Goal: Task Accomplishment & Management: Complete application form

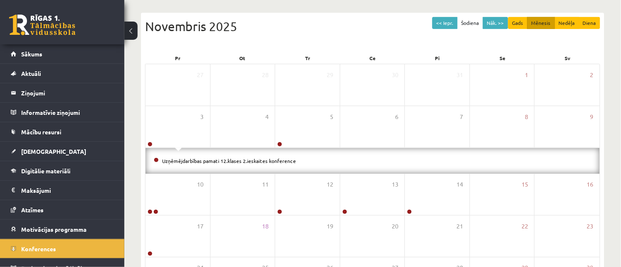
scroll to position [11, 0]
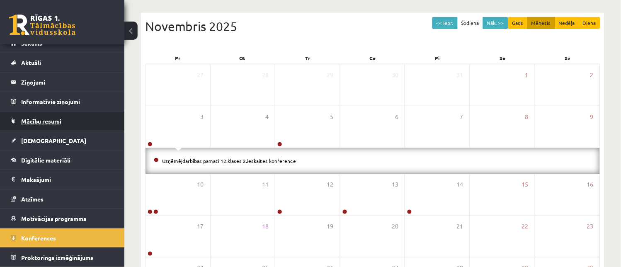
click at [77, 119] on link "Mācību resursi" at bounding box center [62, 120] width 103 height 19
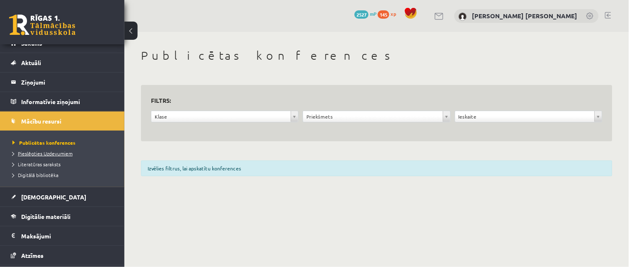
click at [76, 150] on link "Pieslēgties Uzdevumiem" at bounding box center [64, 153] width 104 height 7
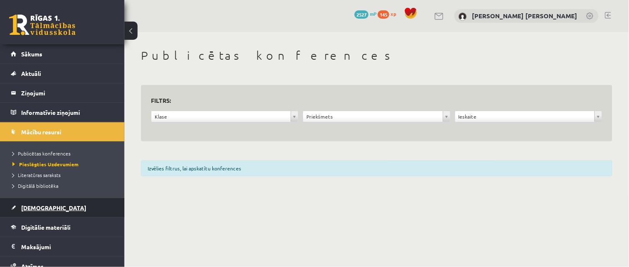
click at [55, 208] on link "[DEMOGRAPHIC_DATA]" at bounding box center [62, 207] width 103 height 19
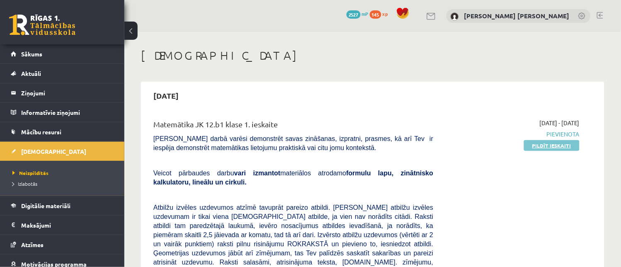
click at [558, 143] on link "Pildīt ieskaiti" at bounding box center [552, 145] width 56 height 11
click at [555, 143] on link "Pildīt ieskaiti" at bounding box center [552, 145] width 56 height 11
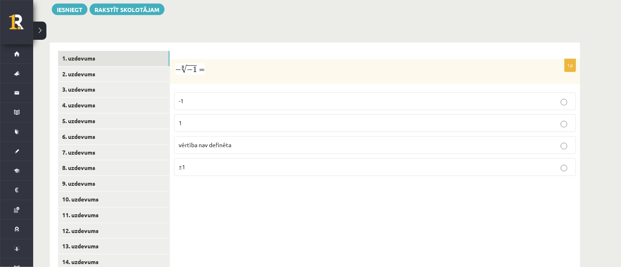
scroll to position [316, 0]
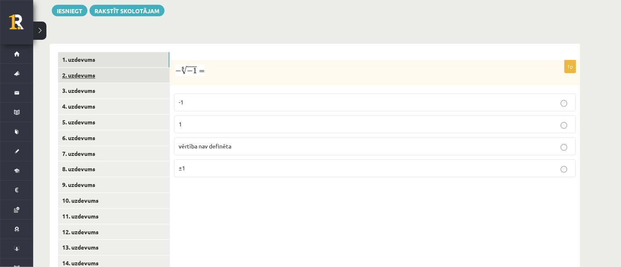
click at [100, 68] on link "2. uzdevums" at bounding box center [113, 75] width 111 height 15
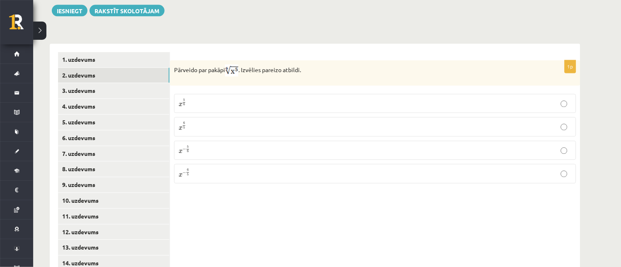
click at [569, 99] on p "x 5 6 x 5 6" at bounding box center [375, 104] width 393 height 10
click at [113, 83] on link "3. uzdevums" at bounding box center [113, 90] width 111 height 15
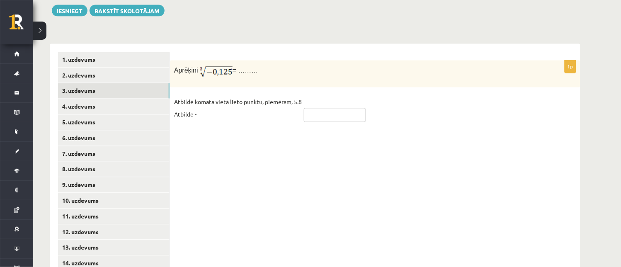
click at [312, 108] on input "text" at bounding box center [335, 115] width 62 height 14
type input "****"
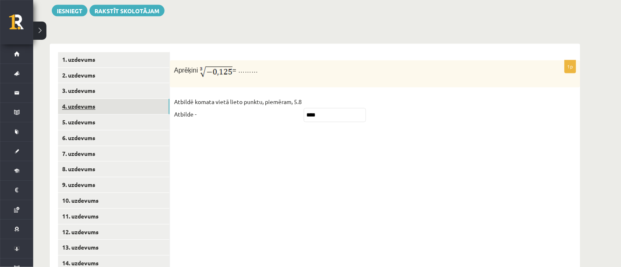
click at [93, 99] on link "4. uzdevums" at bounding box center [113, 106] width 111 height 15
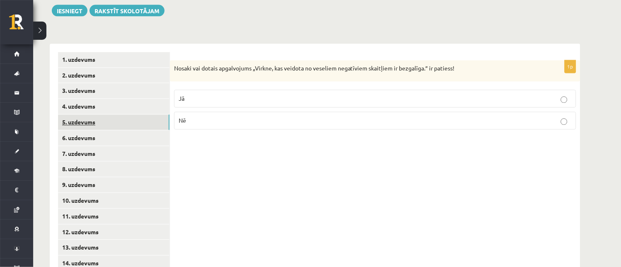
click at [116, 115] on link "5. uzdevums" at bounding box center [113, 122] width 111 height 15
click at [563, 118] on p "Nē" at bounding box center [375, 122] width 393 height 9
click at [105, 131] on link "6. uzdevums" at bounding box center [113, 138] width 111 height 15
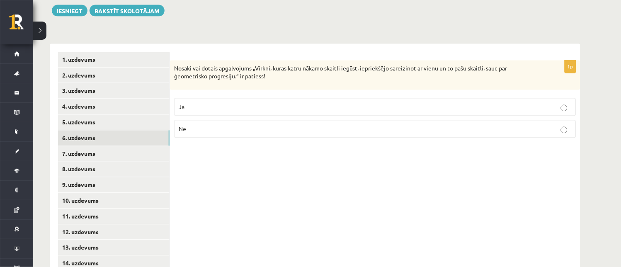
click at [553, 98] on label "Jā" at bounding box center [375, 107] width 402 height 18
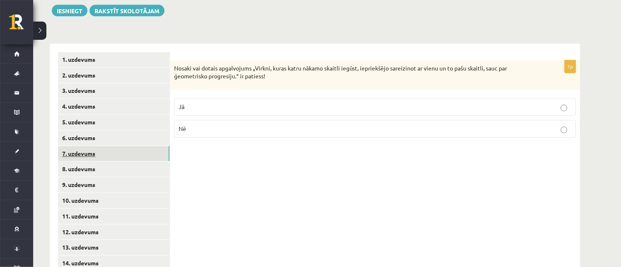
click at [89, 146] on link "7. uzdevums" at bounding box center [113, 153] width 111 height 15
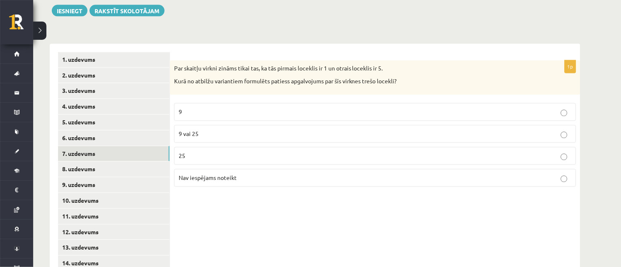
scroll to position [342, 0]
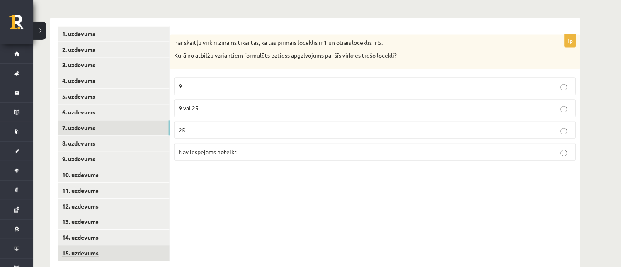
click at [104, 246] on link "15. uzdevums" at bounding box center [113, 253] width 111 height 15
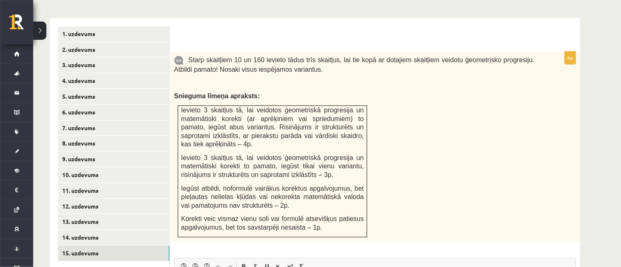
scroll to position [0, 0]
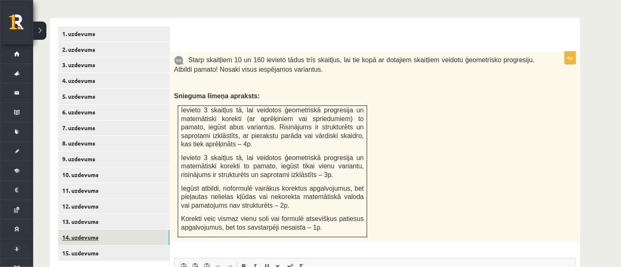
click at [70, 230] on link "14. uzdevums" at bounding box center [113, 237] width 111 height 15
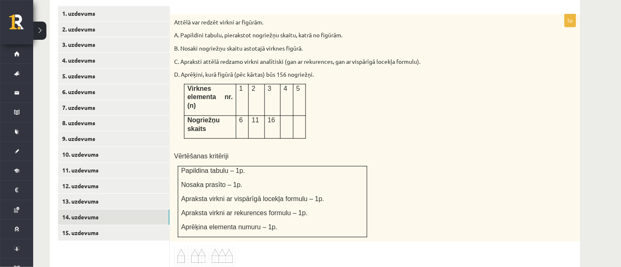
scroll to position [395, 0]
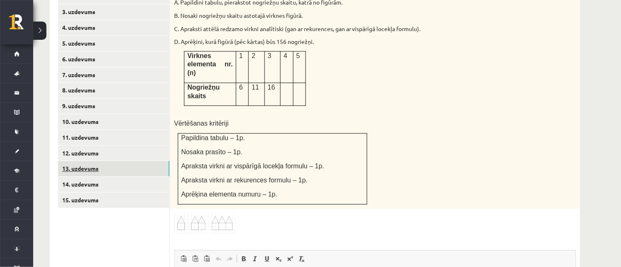
click at [131, 161] on link "13. uzdevums" at bounding box center [113, 168] width 111 height 15
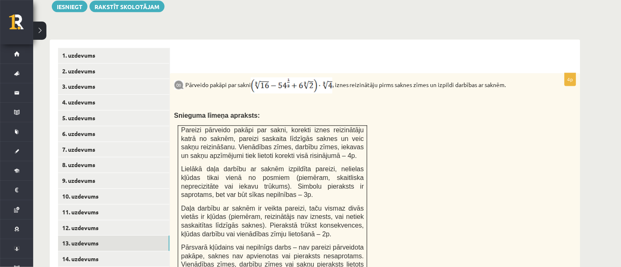
scroll to position [321, 0]
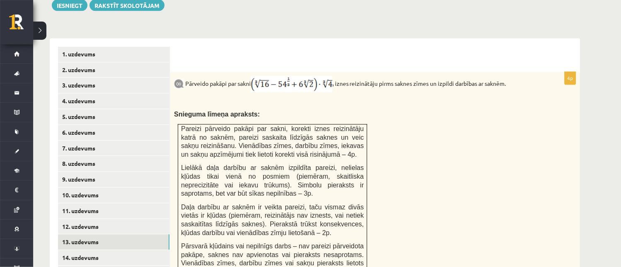
click at [329, 76] on img at bounding box center [292, 84] width 82 height 16
click at [309, 76] on img at bounding box center [292, 84] width 82 height 16
click at [310, 76] on img at bounding box center [292, 84] width 82 height 16
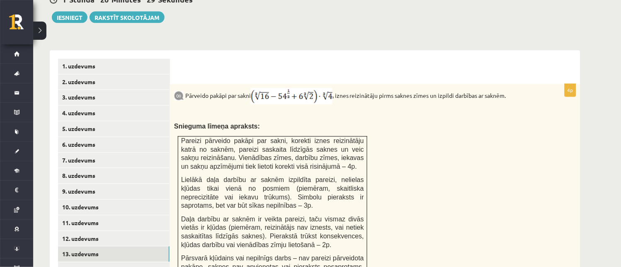
scroll to position [234, 0]
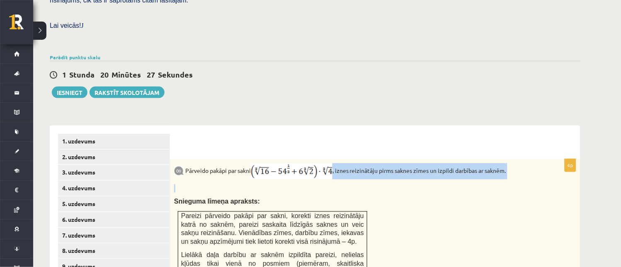
drag, startPoint x: 308, startPoint y: 159, endPoint x: 308, endPoint y: 148, distance: 11.2
click at [308, 159] on div "Pārveido pakāpi par sakni , iznes reizinātāju pirms saknes zīmes un izpildi dar…" at bounding box center [375, 270] width 410 height 222
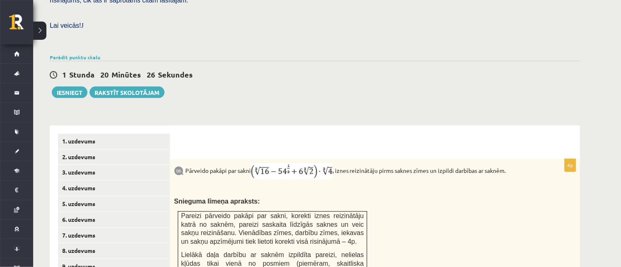
click at [355, 197] on p "Snieguma līmeņa apraksts:" at bounding box center [354, 201] width 361 height 9
click at [269, 163] on img at bounding box center [292, 171] width 82 height 16
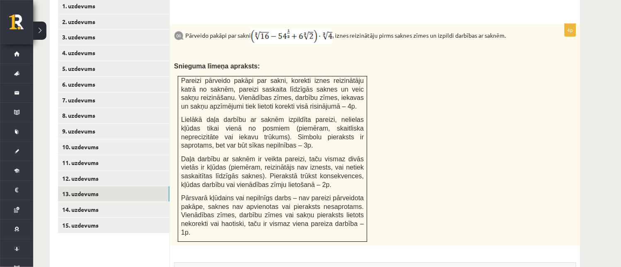
scroll to position [377, 0]
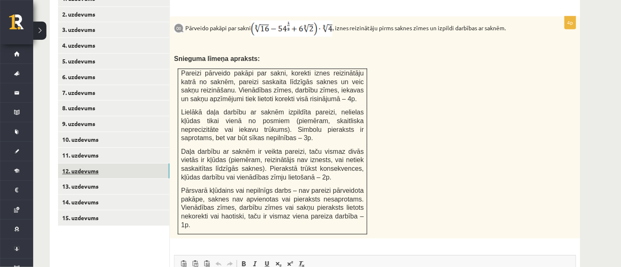
click at [119, 163] on link "12. uzdevums" at bounding box center [113, 170] width 111 height 15
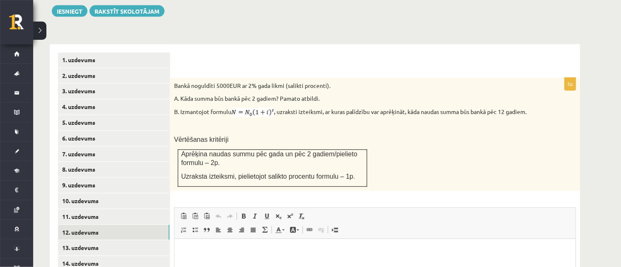
scroll to position [343, 0]
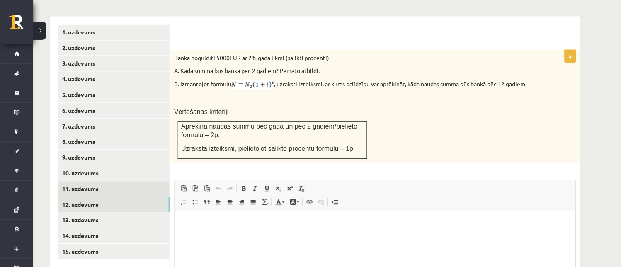
click at [105, 182] on link "11. uzdevums" at bounding box center [113, 189] width 111 height 15
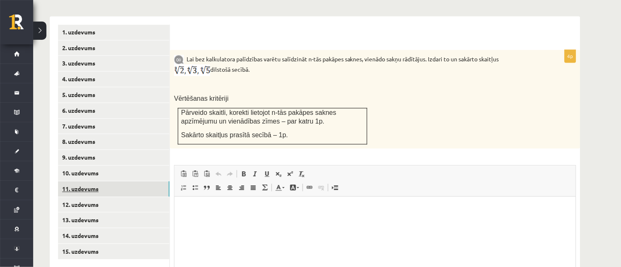
scroll to position [0, 0]
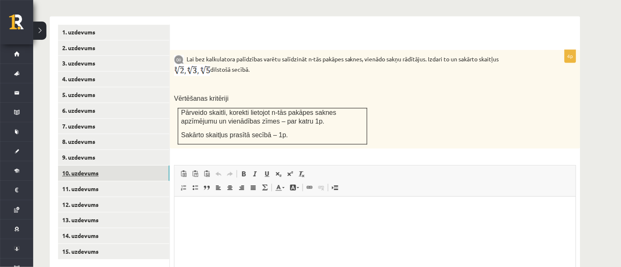
click at [121, 166] on link "10. uzdevums" at bounding box center [113, 173] width 111 height 15
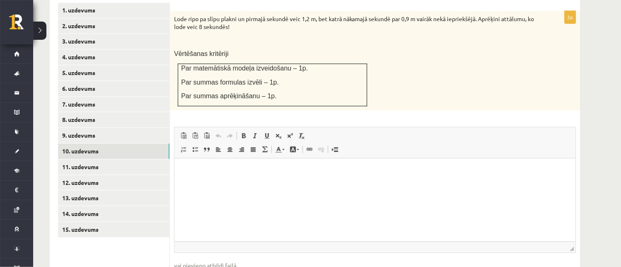
scroll to position [376, 0]
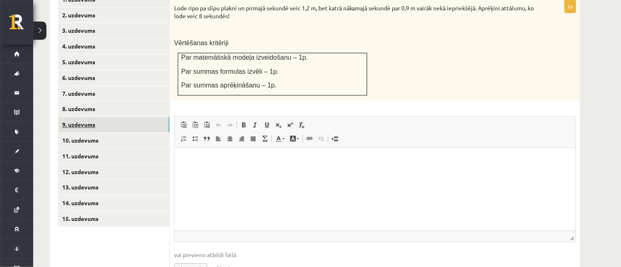
click at [120, 117] on link "9. uzdevums" at bounding box center [113, 124] width 111 height 15
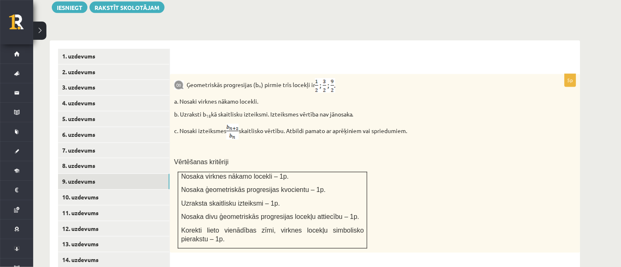
scroll to position [325, 0]
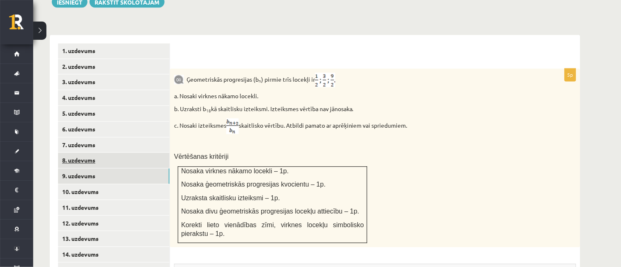
click at [123, 153] on link "8. uzdevums" at bounding box center [113, 160] width 111 height 15
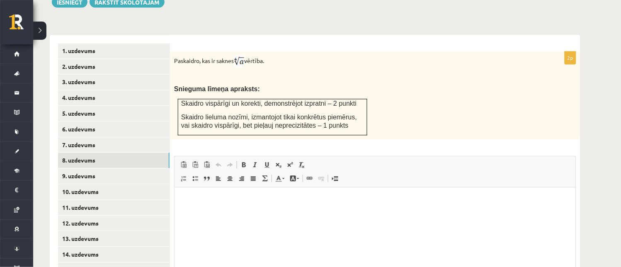
scroll to position [0, 0]
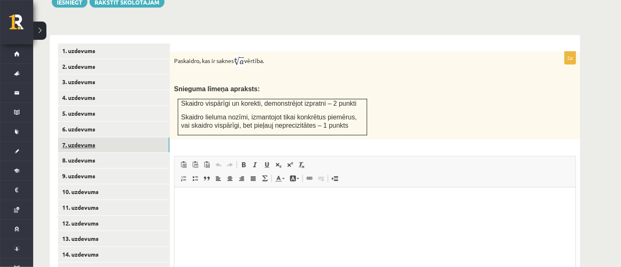
click at [80, 138] on link "7. uzdevums" at bounding box center [113, 145] width 111 height 15
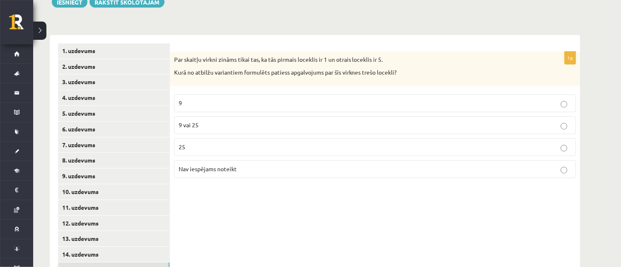
click at [100, 263] on link "15. uzdevums" at bounding box center [113, 270] width 111 height 15
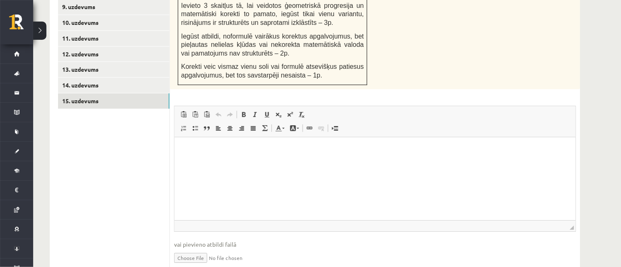
scroll to position [511, 0]
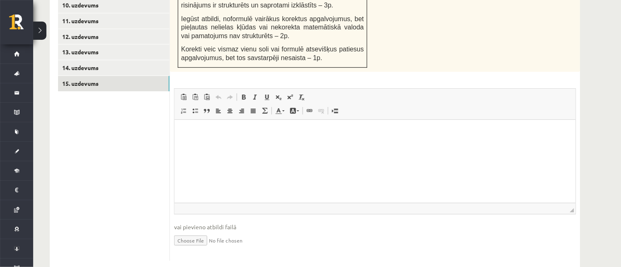
click at [190, 231] on input "file" at bounding box center [375, 239] width 402 height 17
type input "**********"
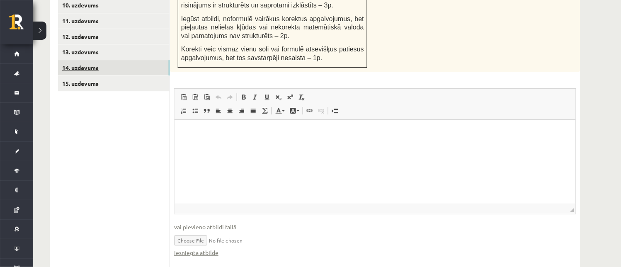
click at [94, 60] on link "14. uzdevums" at bounding box center [113, 67] width 111 height 15
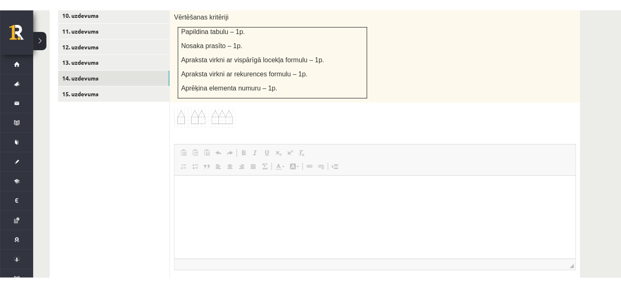
scroll to position [0, 0]
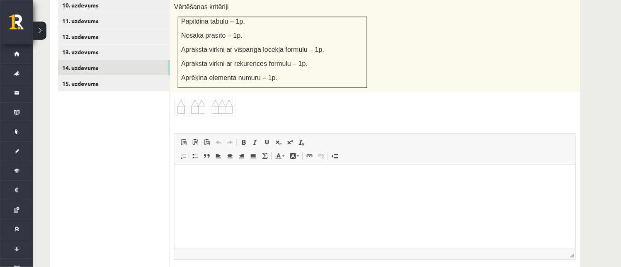
click at [201, 96] on img at bounding box center [205, 106] width 62 height 21
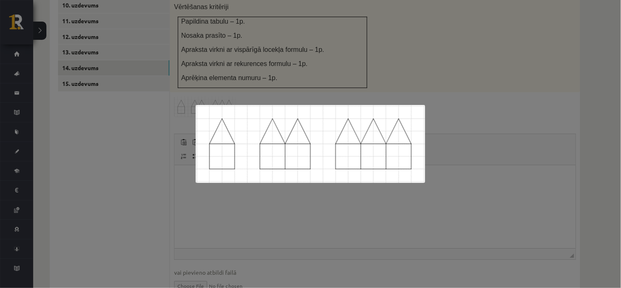
click at [514, 56] on div at bounding box center [310, 144] width 621 height 288
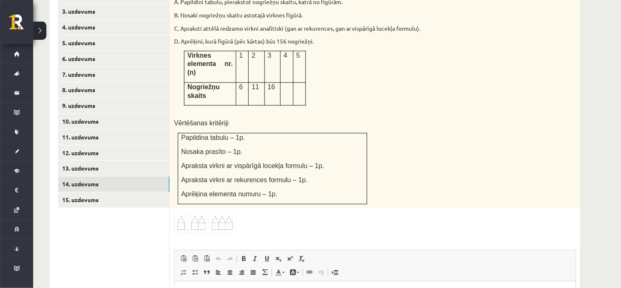
scroll to position [397, 0]
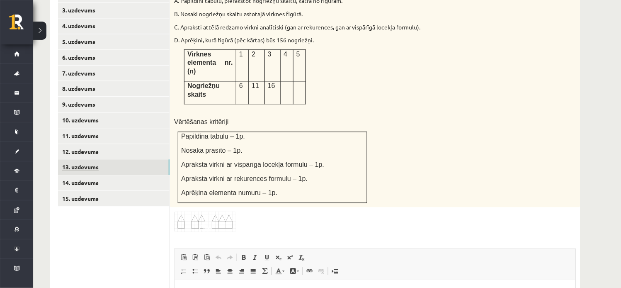
click at [107, 159] on link "13. uzdevums" at bounding box center [113, 166] width 111 height 15
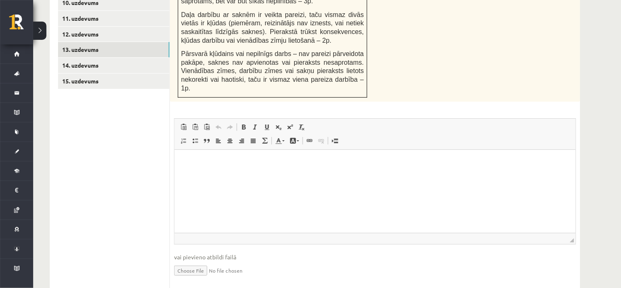
scroll to position [515, 0]
click at [191, 260] on input "file" at bounding box center [375, 268] width 402 height 17
type input "**********"
click at [78, 26] on link "12. uzdevums" at bounding box center [113, 33] width 111 height 15
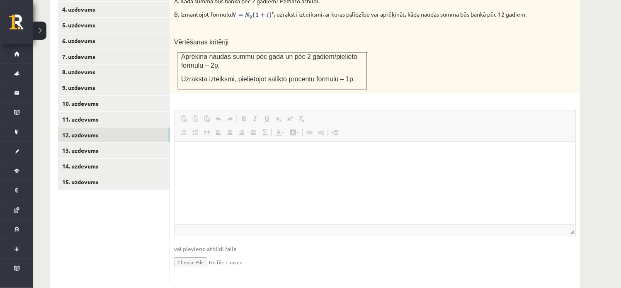
scroll to position [0, 0]
click at [205, 253] on input "file" at bounding box center [375, 261] width 402 height 17
type input "**********"
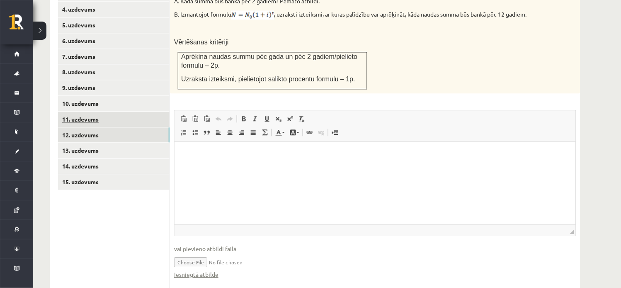
click at [107, 111] on link "11. uzdevums" at bounding box center [113, 118] width 111 height 15
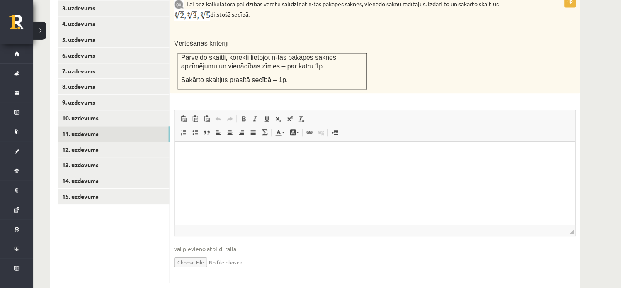
click at [199, 253] on input "file" at bounding box center [375, 261] width 402 height 17
type input "**********"
click at [119, 110] on link "10. uzdevums" at bounding box center [113, 117] width 111 height 15
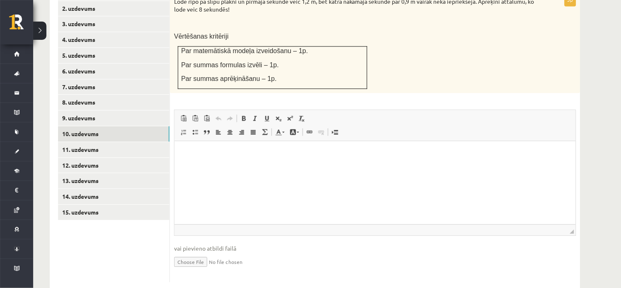
click at [205, 252] on input "file" at bounding box center [375, 260] width 402 height 17
type input "**********"
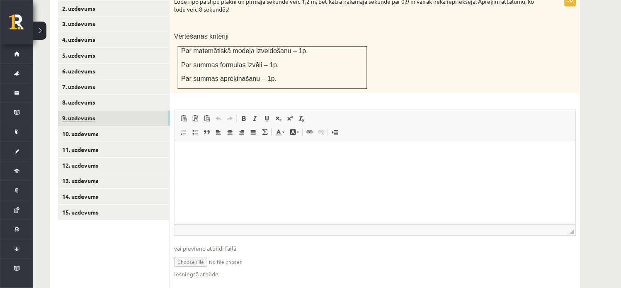
click at [102, 110] on link "9. uzdevums" at bounding box center [113, 117] width 111 height 15
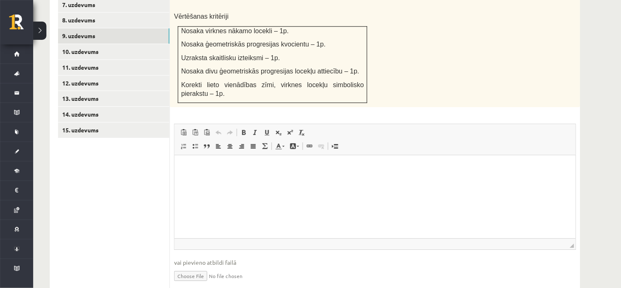
scroll to position [474, 0]
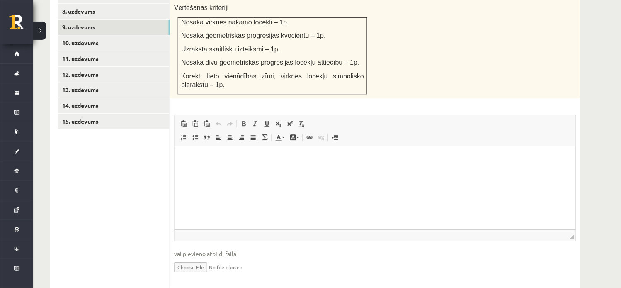
click at [208, 258] on input "file" at bounding box center [375, 266] width 402 height 17
type input "**********"
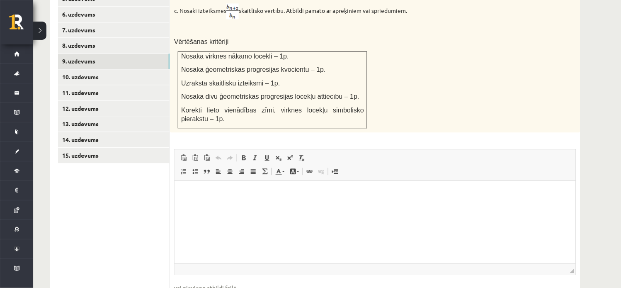
scroll to position [434, 0]
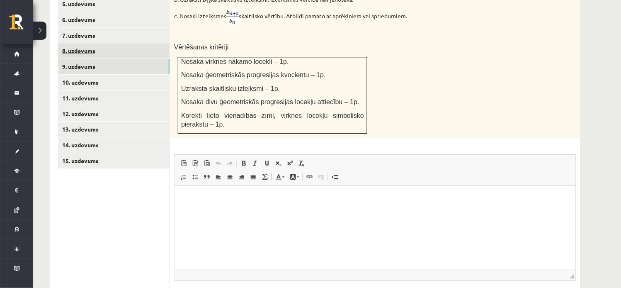
click at [103, 43] on link "8. uzdevums" at bounding box center [113, 50] width 111 height 15
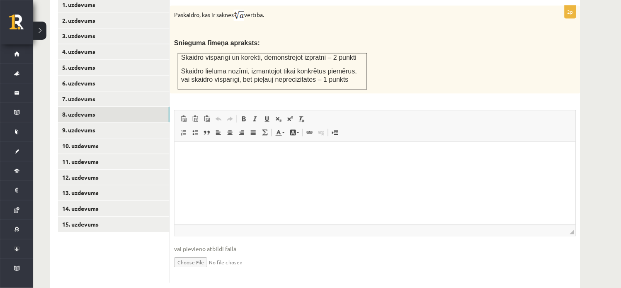
scroll to position [0, 0]
click at [195, 253] on input "file" at bounding box center [375, 261] width 402 height 17
type input "**********"
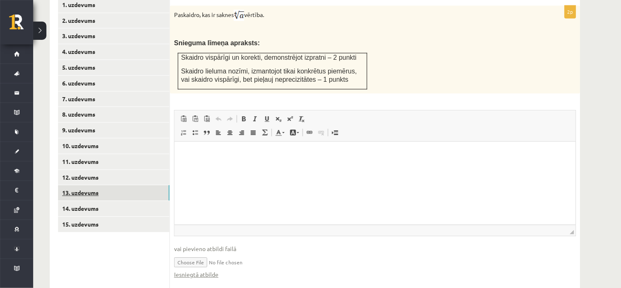
click at [99, 185] on link "13. uzdevums" at bounding box center [113, 192] width 111 height 15
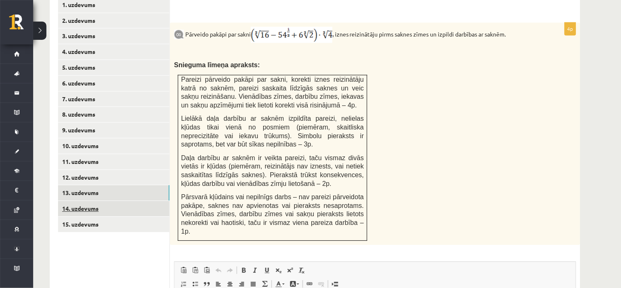
click at [97, 201] on link "14. uzdevums" at bounding box center [113, 208] width 111 height 15
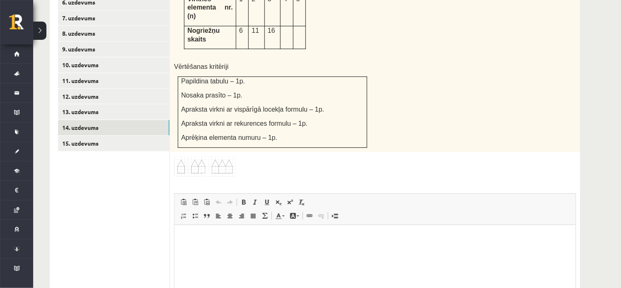
scroll to position [519, 0]
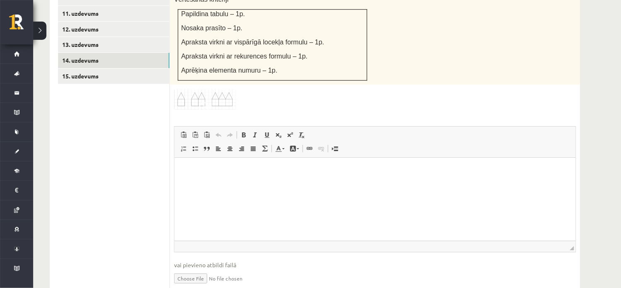
click at [199, 266] on input "file" at bounding box center [375, 277] width 402 height 17
type input "**********"
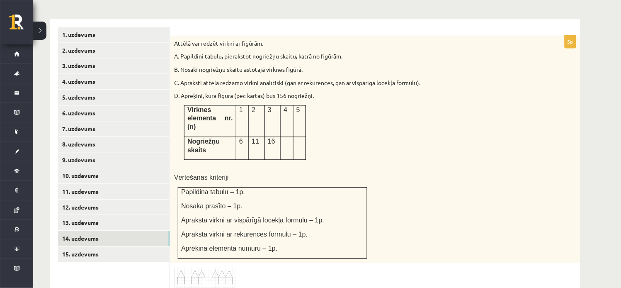
scroll to position [338, 0]
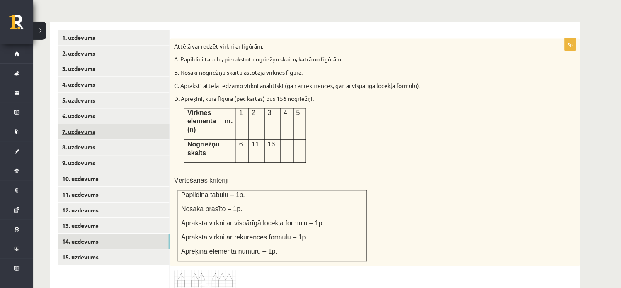
click at [84, 124] on link "7. uzdevums" at bounding box center [113, 131] width 111 height 15
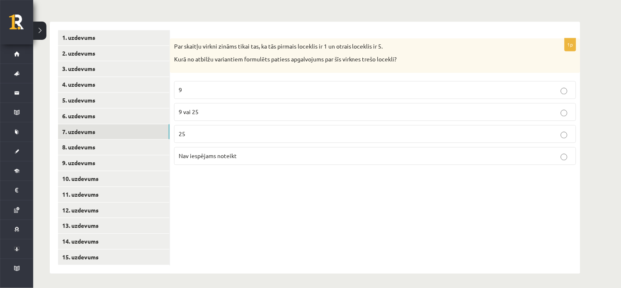
scroll to position [321, 0]
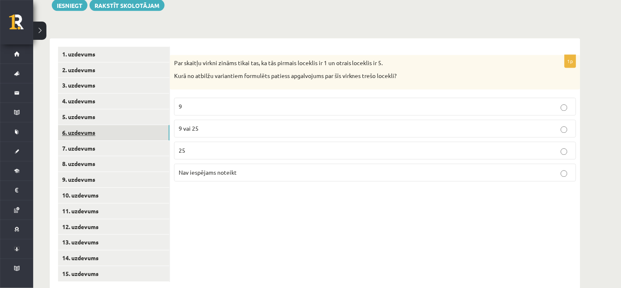
click at [117, 125] on link "6. uzdevums" at bounding box center [113, 132] width 111 height 15
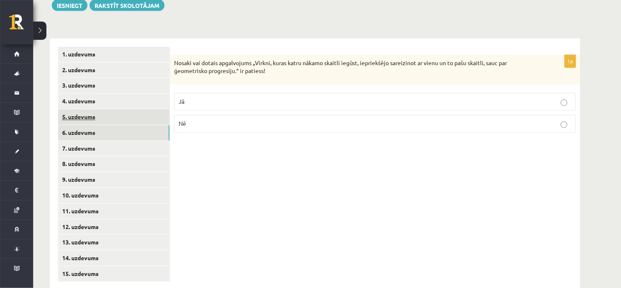
click at [119, 109] on link "5. uzdevums" at bounding box center [113, 116] width 111 height 15
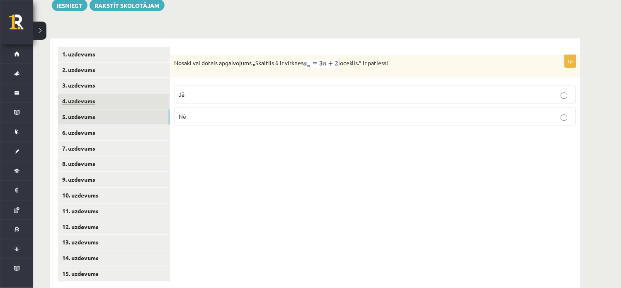
click at [112, 94] on link "4. uzdevums" at bounding box center [113, 101] width 111 height 15
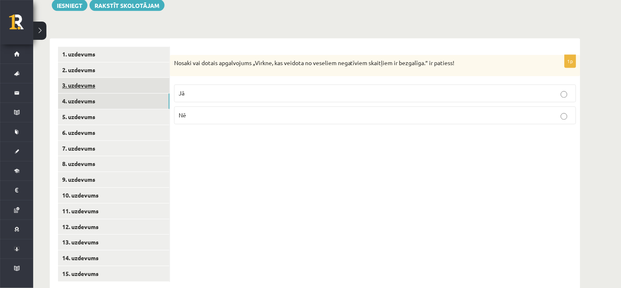
click at [114, 78] on link "3. uzdevums" at bounding box center [113, 85] width 111 height 15
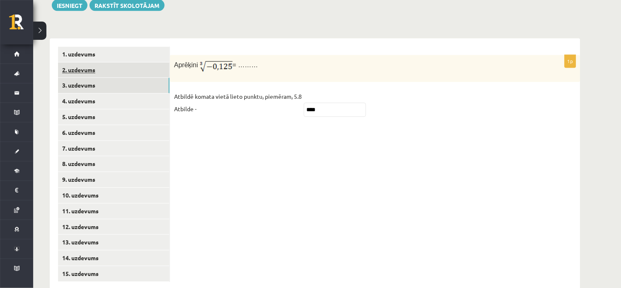
click at [113, 63] on link "2. uzdevums" at bounding box center [113, 70] width 111 height 15
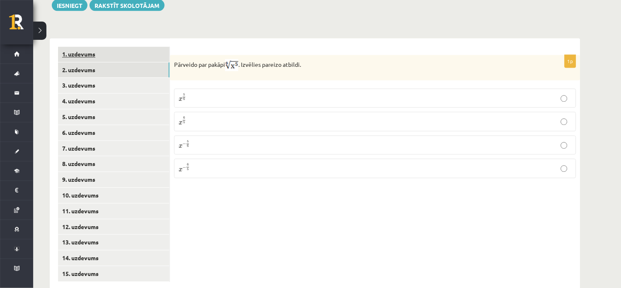
click at [116, 47] on link "1. uzdevums" at bounding box center [113, 54] width 111 height 15
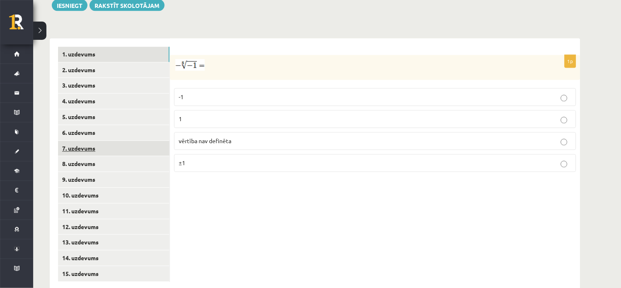
click at [102, 141] on link "7. uzdevums" at bounding box center [113, 148] width 111 height 15
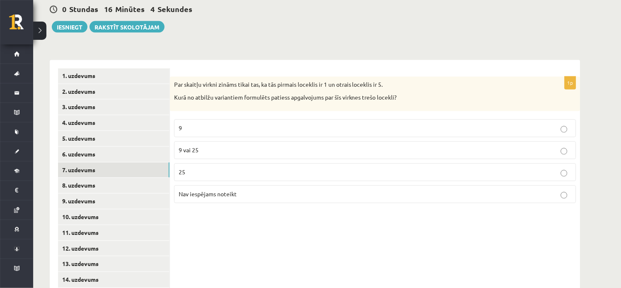
scroll to position [300, 0]
click at [569, 189] on p "Nav iespējams noteikt" at bounding box center [375, 193] width 393 height 9
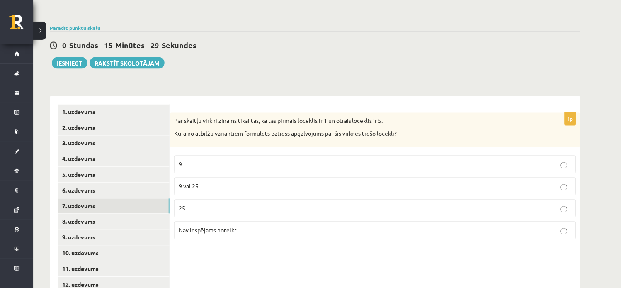
scroll to position [321, 0]
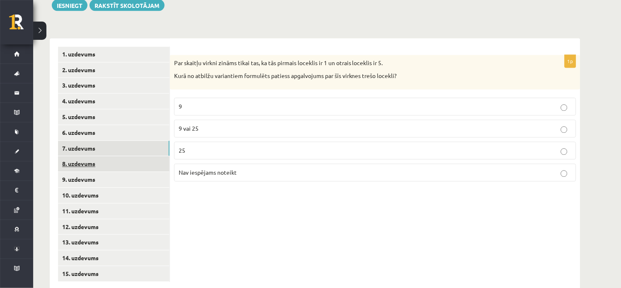
click at [90, 156] on link "8. uzdevums" at bounding box center [113, 163] width 111 height 15
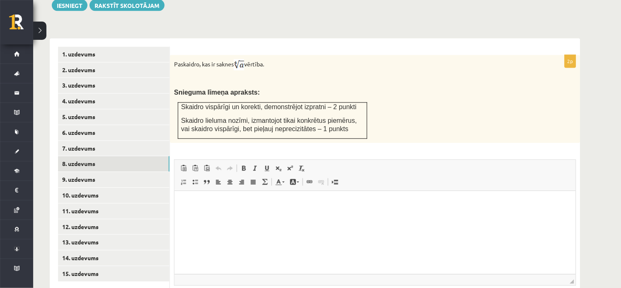
scroll to position [0, 0]
click at [97, 172] on link "9. uzdevums" at bounding box center [113, 179] width 111 height 15
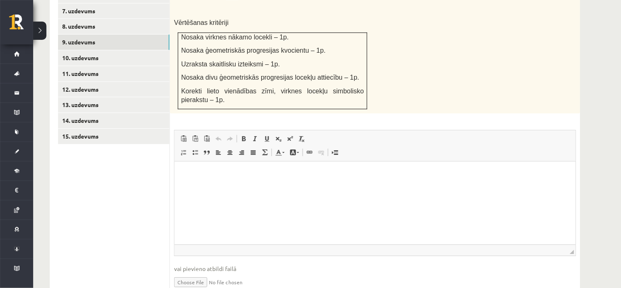
scroll to position [488, 0]
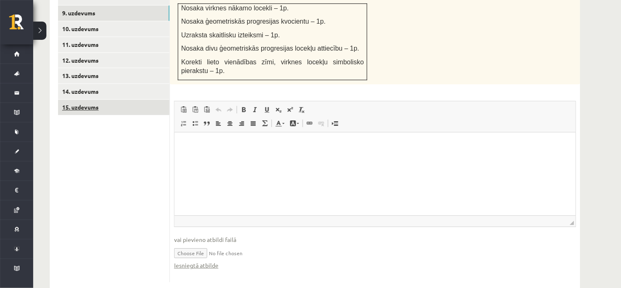
click at [102, 99] on link "15. uzdevums" at bounding box center [113, 106] width 111 height 15
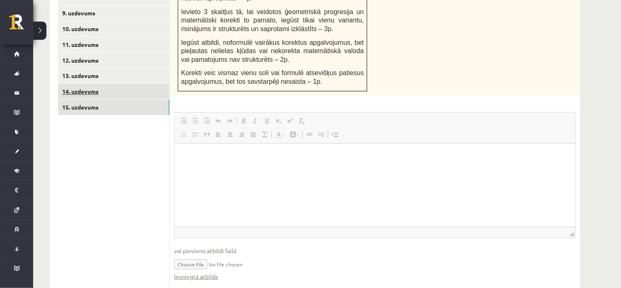
scroll to position [0, 0]
click at [82, 84] on link "14. uzdevums" at bounding box center [113, 91] width 111 height 15
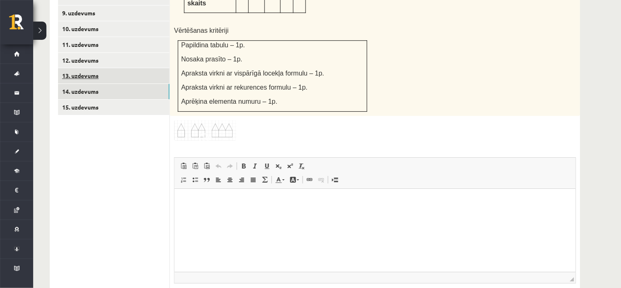
click at [87, 68] on link "13. uzdevums" at bounding box center [113, 75] width 111 height 15
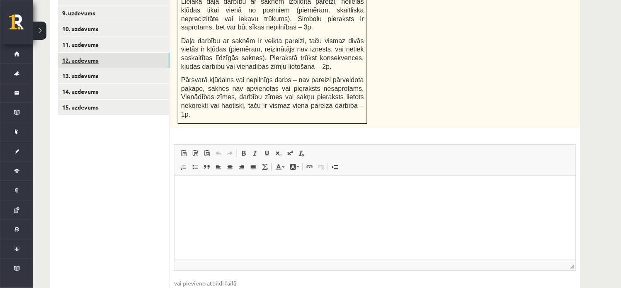
click at [89, 53] on link "12. uzdevums" at bounding box center [113, 60] width 111 height 15
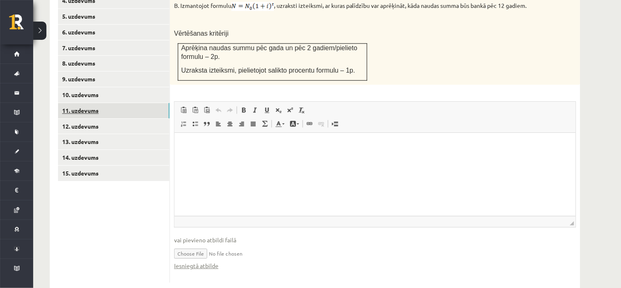
click at [104, 103] on link "11. uzdevums" at bounding box center [113, 110] width 111 height 15
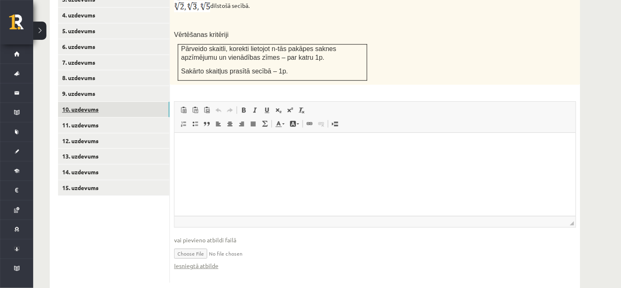
click at [92, 102] on link "10. uzdevums" at bounding box center [113, 109] width 111 height 15
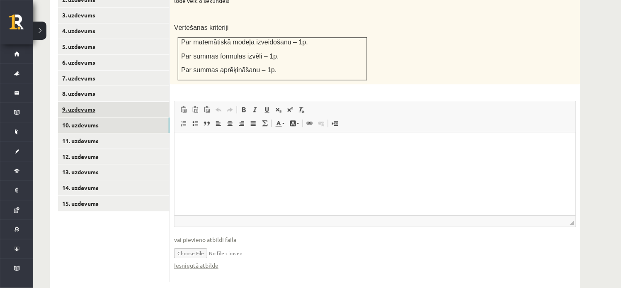
click at [114, 102] on link "9. uzdevums" at bounding box center [113, 109] width 111 height 15
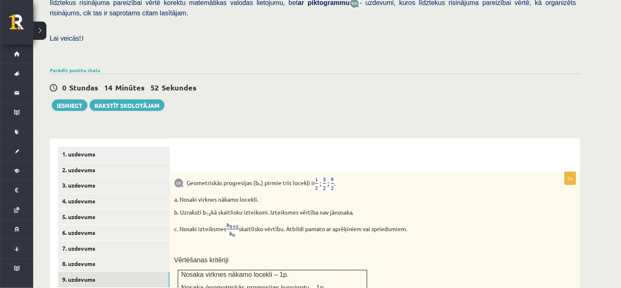
scroll to position [175, 0]
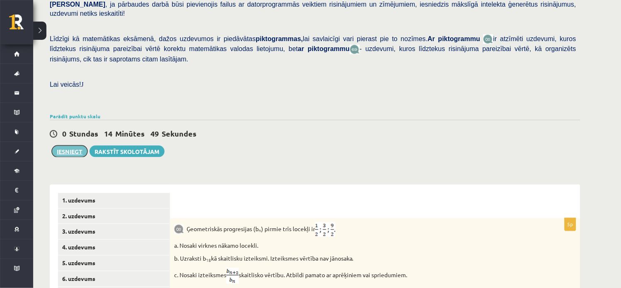
click at [70, 145] on button "Iesniegt" at bounding box center [70, 151] width 36 height 12
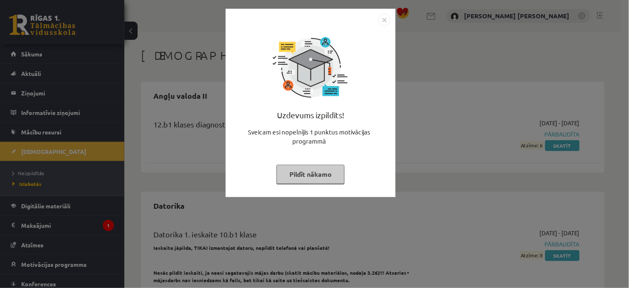
click at [328, 172] on button "Pildīt nākamo" at bounding box center [310, 174] width 68 height 19
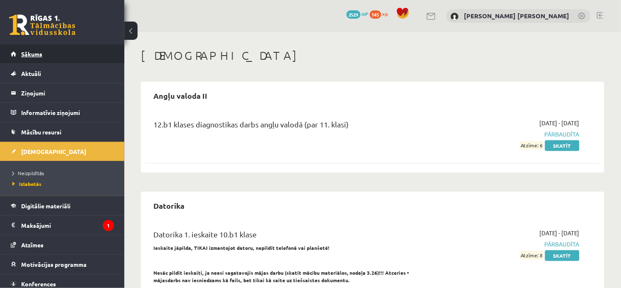
click at [100, 51] on link "Sākums" at bounding box center [62, 53] width 103 height 19
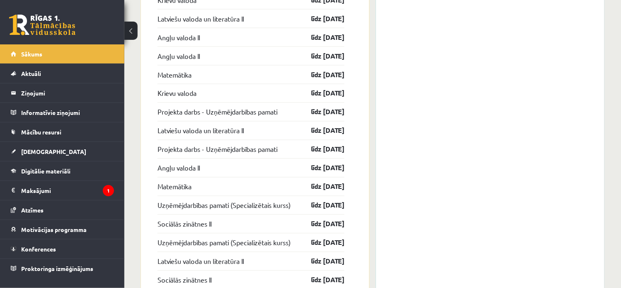
scroll to position [1018, 0]
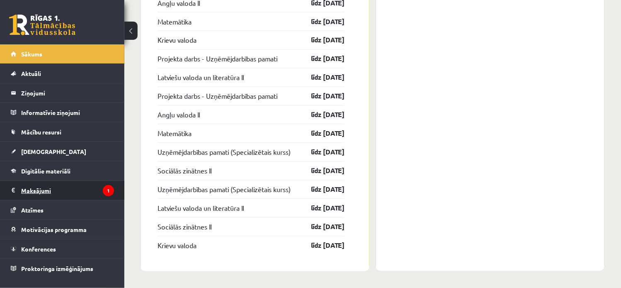
click at [82, 187] on legend "Maksājumi 1" at bounding box center [67, 190] width 93 height 19
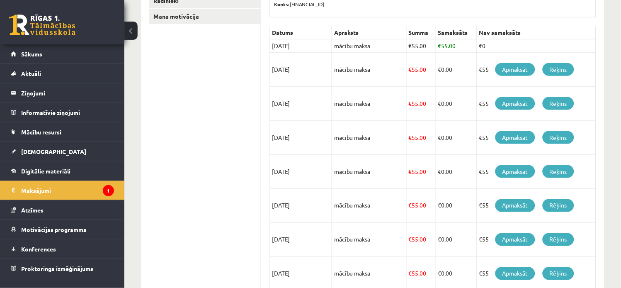
scroll to position [171, 0]
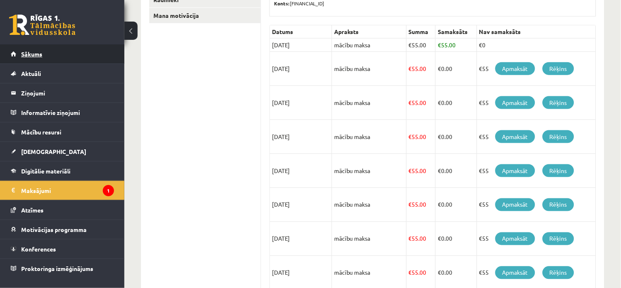
click at [70, 54] on link "Sākums" at bounding box center [62, 53] width 103 height 19
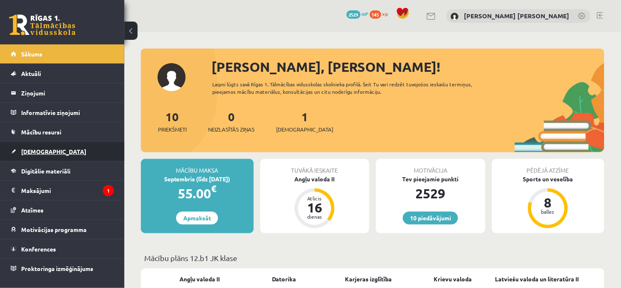
click at [81, 154] on link "[DEMOGRAPHIC_DATA]" at bounding box center [62, 151] width 103 height 19
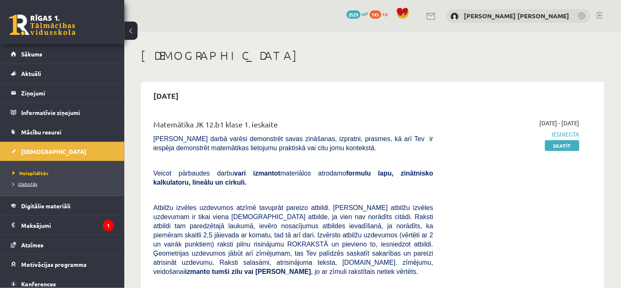
click at [36, 183] on span "Izlabotās" at bounding box center [24, 183] width 25 height 7
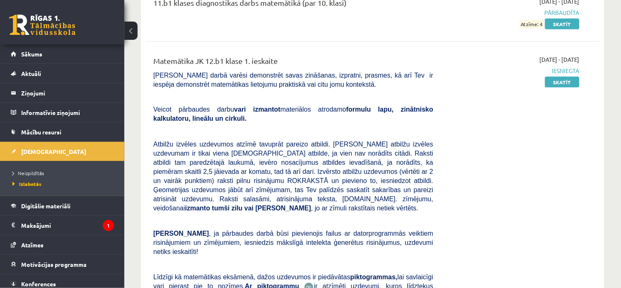
scroll to position [3752, 0]
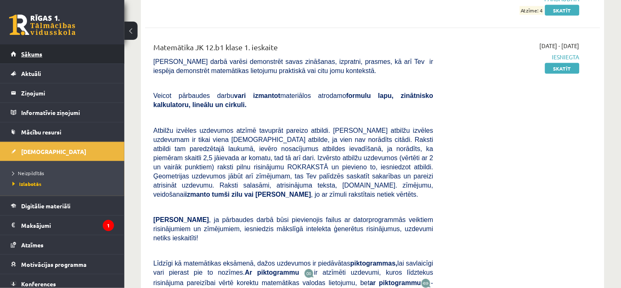
click at [50, 48] on link "Sākums" at bounding box center [62, 53] width 103 height 19
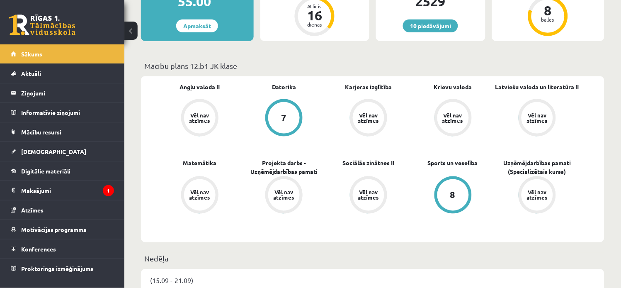
scroll to position [190, 0]
